Goal: Information Seeking & Learning: Learn about a topic

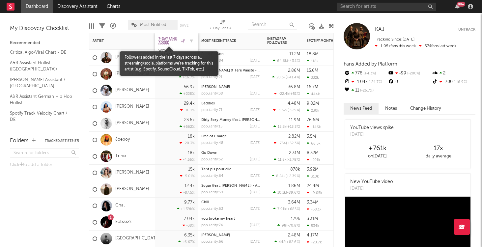
click at [167, 41] on span "7-Day Fans Added" at bounding box center [168, 41] width 21 height 8
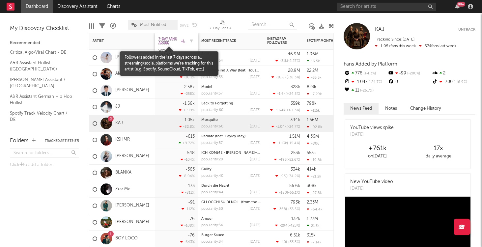
click at [169, 40] on span "7-Day Fans Added" at bounding box center [168, 41] width 21 height 8
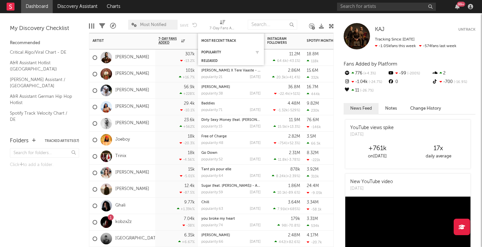
click at [218, 54] on div "Popularity" at bounding box center [230, 52] width 59 height 7
click at [210, 51] on div "Popularity" at bounding box center [225, 52] width 49 height 4
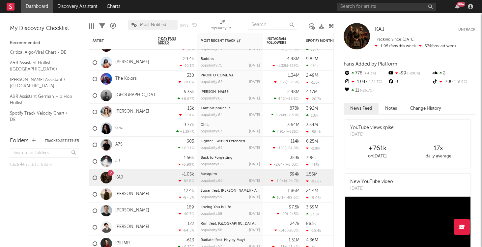
click at [131, 111] on link "[PERSON_NAME]" at bounding box center [132, 112] width 34 height 6
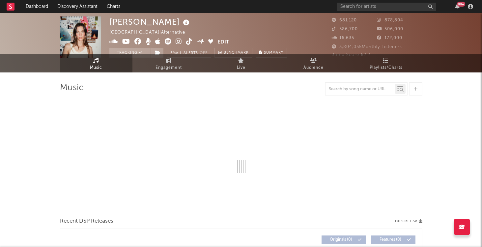
select select "6m"
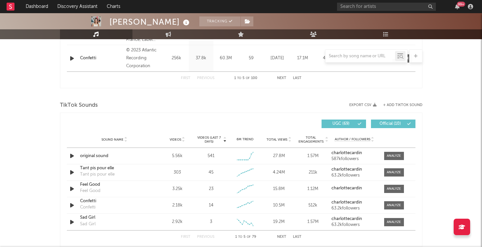
scroll to position [388, 0]
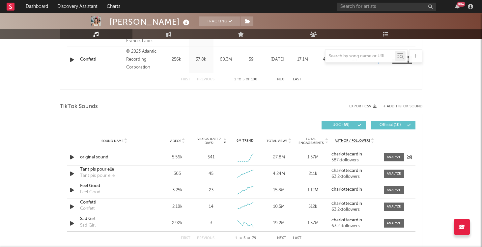
click at [98, 156] on div "original sound" at bounding box center [114, 157] width 69 height 7
click at [386, 156] on div at bounding box center [393, 157] width 14 height 5
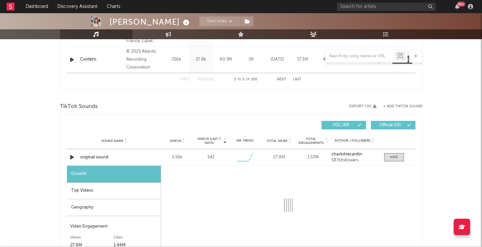
click at [105, 193] on div "Top Videos" at bounding box center [114, 190] width 94 height 17
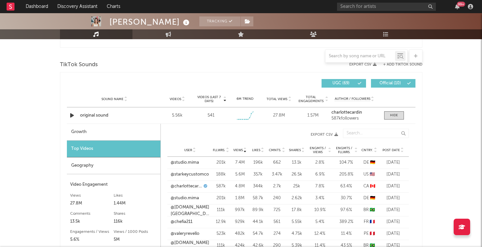
scroll to position [444, 0]
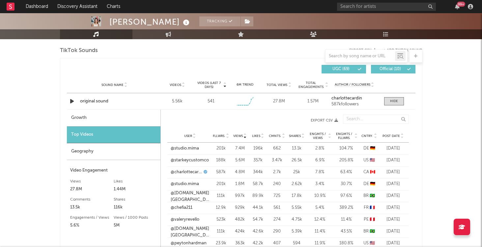
click at [383, 135] on span "Post Date" at bounding box center [390, 136] width 17 height 4
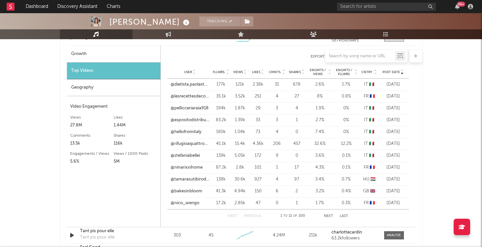
scroll to position [507, 0]
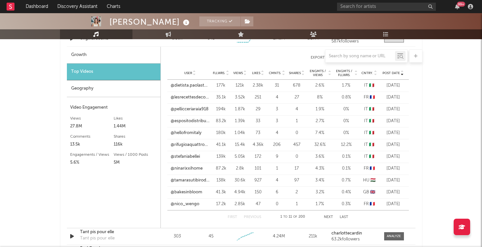
click at [396, 70] on div "Post Date" at bounding box center [393, 72] width 25 height 5
click at [241, 71] on span "Views" at bounding box center [238, 73] width 10 height 4
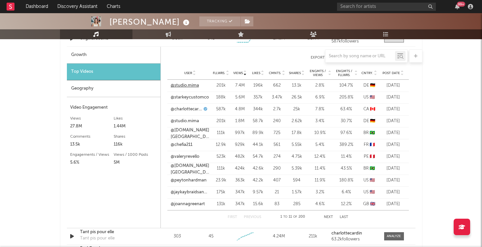
click at [189, 86] on link "@studio.mima" at bounding box center [185, 85] width 28 height 7
click at [176, 144] on link "@chefia211" at bounding box center [182, 145] width 22 height 7
click at [192, 157] on link "@valeryrevello" at bounding box center [185, 156] width 29 height 7
click at [193, 122] on link "@studio.mima" at bounding box center [185, 121] width 28 height 7
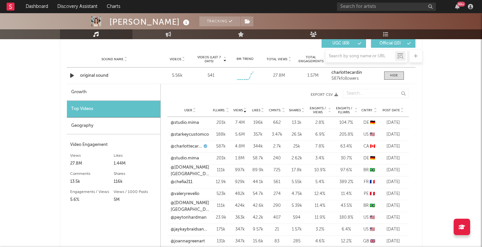
scroll to position [466, 0]
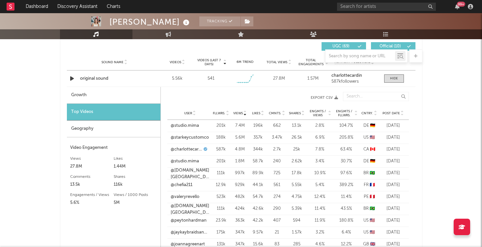
click at [392, 111] on span "Post Date" at bounding box center [390, 113] width 17 height 4
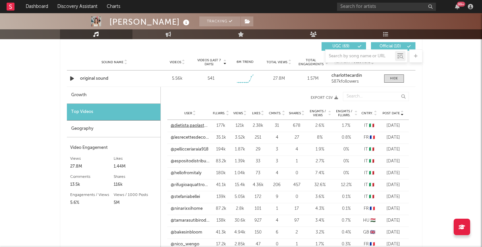
click at [199, 127] on link "@dietista.paolastavolone" at bounding box center [190, 125] width 39 height 7
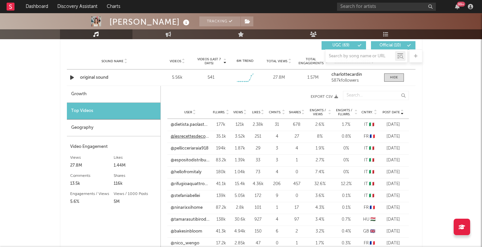
click at [191, 137] on link "@lesrecettesdecoco" at bounding box center [190, 136] width 39 height 7
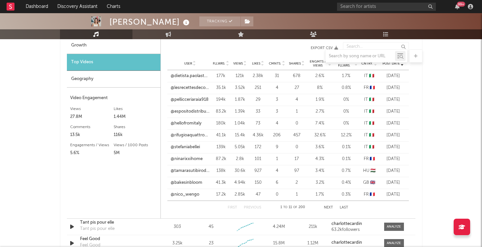
scroll to position [518, 0]
